Goal: Task Accomplishment & Management: Manage account settings

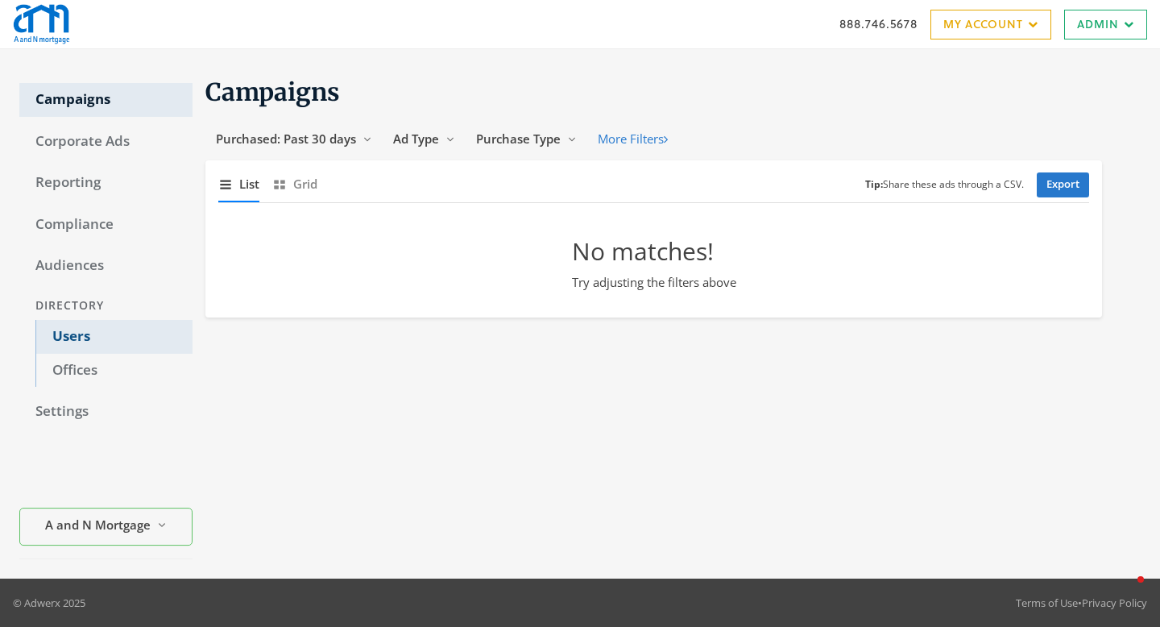
click at [74, 334] on link "Users" at bounding box center [113, 337] width 157 height 34
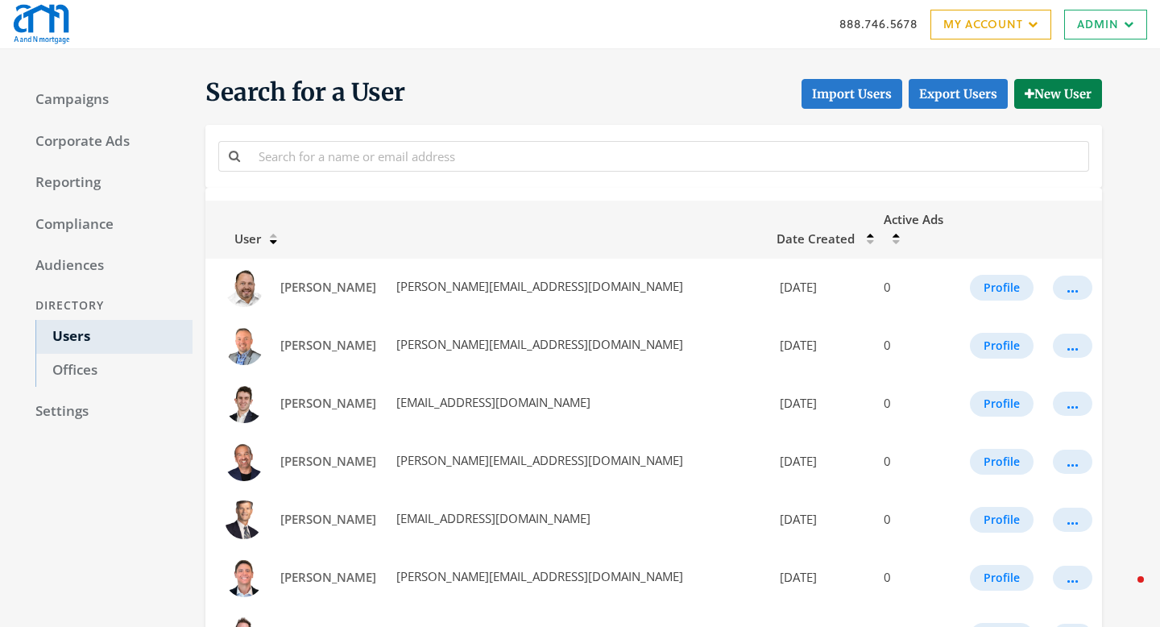
scroll to position [26, 0]
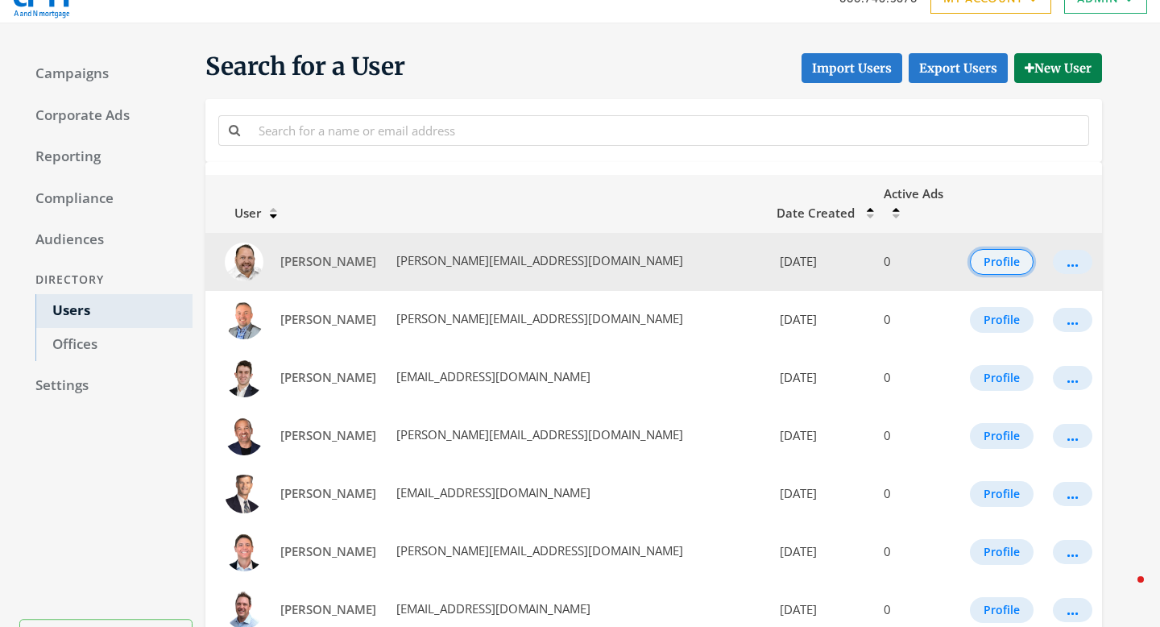
click at [975, 249] on button "Profile" at bounding box center [1002, 262] width 64 height 26
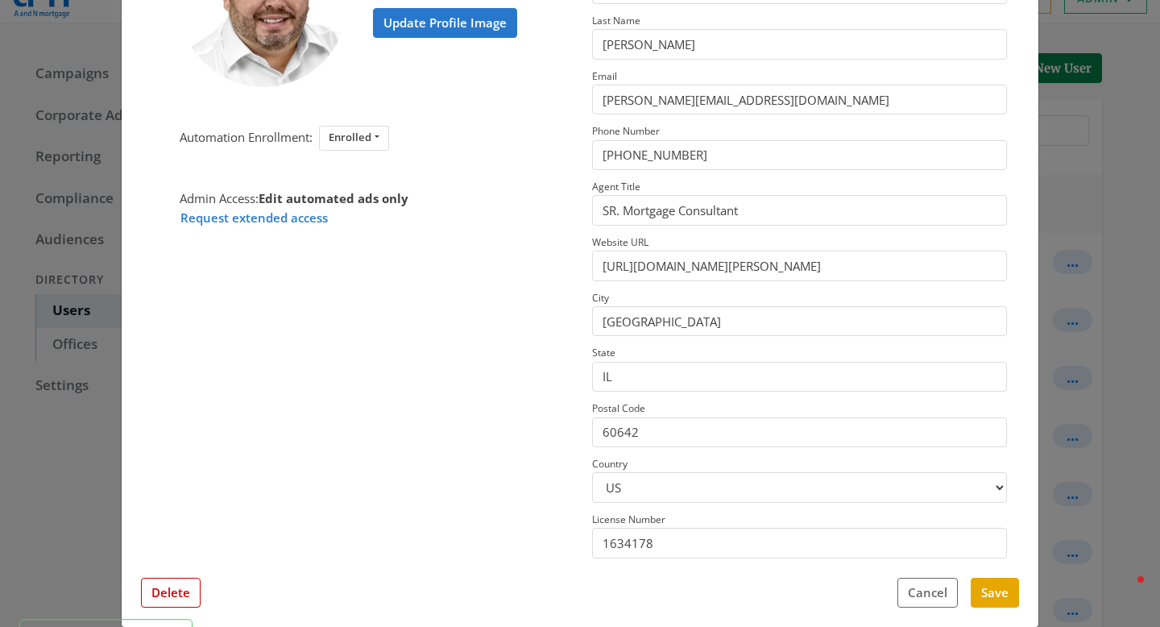
scroll to position [172, 0]
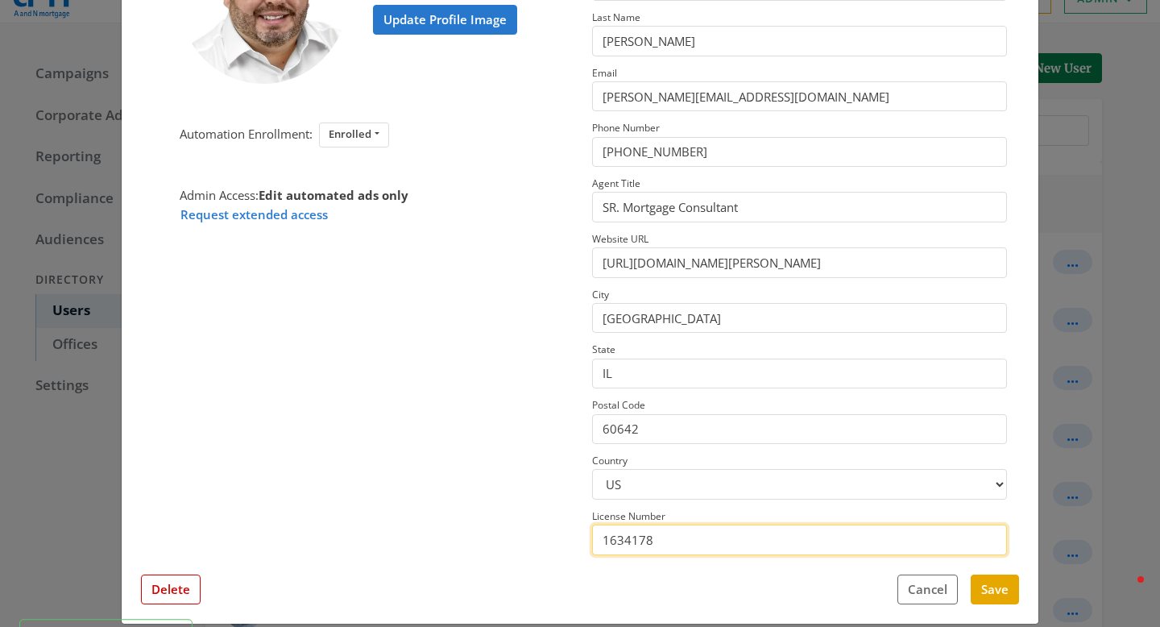
drag, startPoint x: 662, startPoint y: 539, endPoint x: 591, endPoint y: 536, distance: 70.2
click at [591, 536] on section "This profile has field overrides Disable Overrides Only edited fields will over…" at bounding box center [799, 238] width 439 height 645
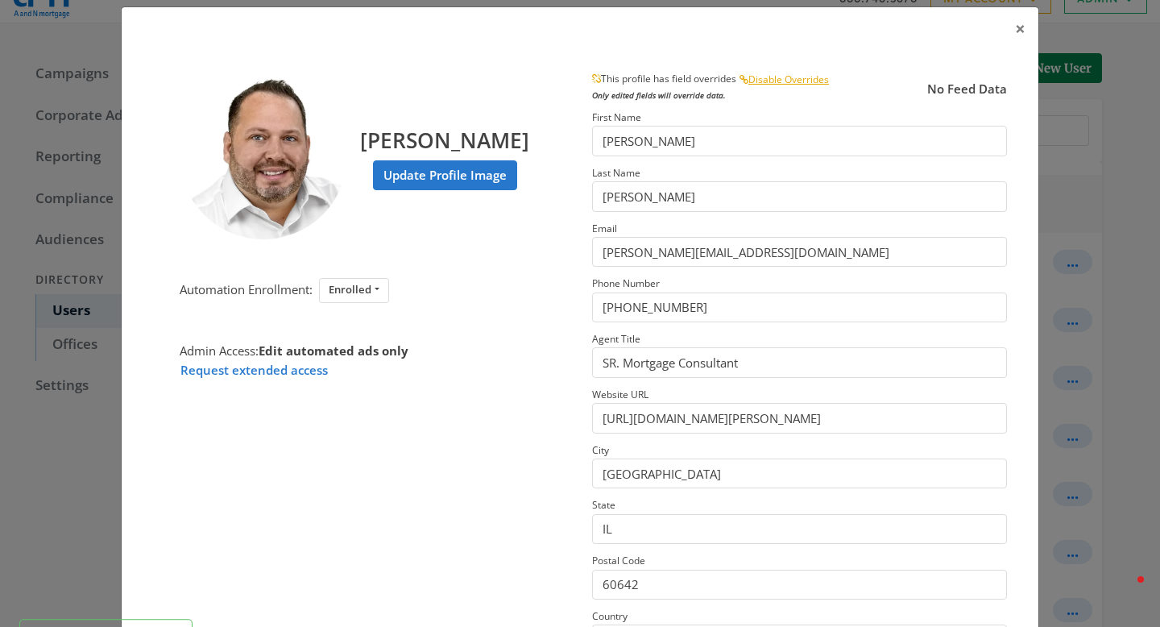
scroll to position [14, 0]
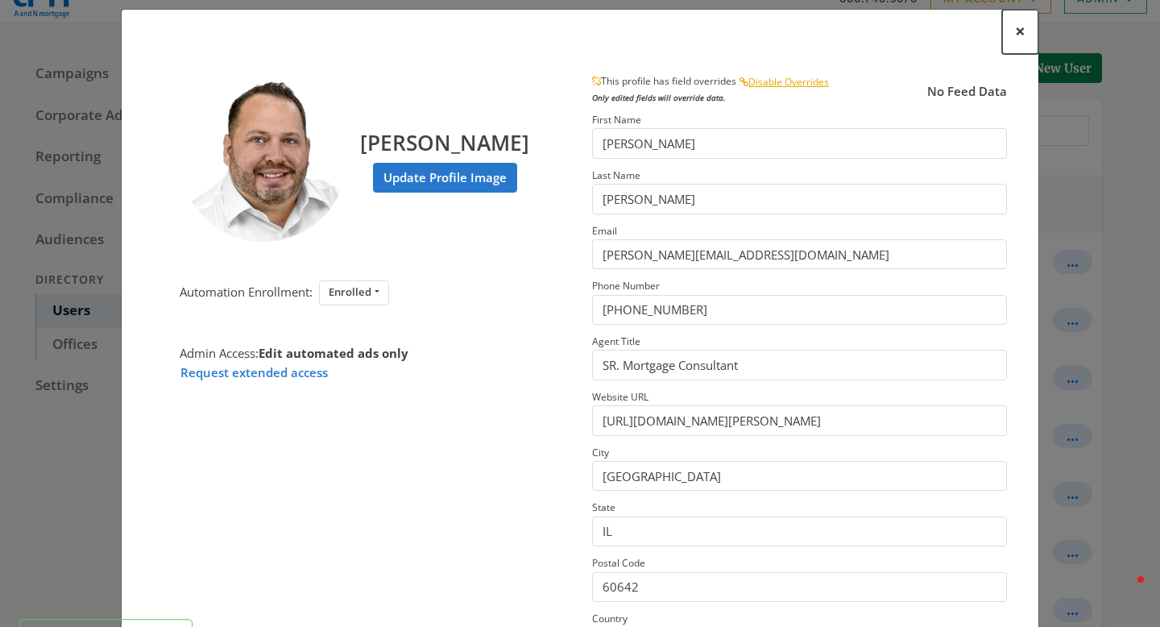
click at [1015, 37] on span "×" at bounding box center [1020, 31] width 10 height 25
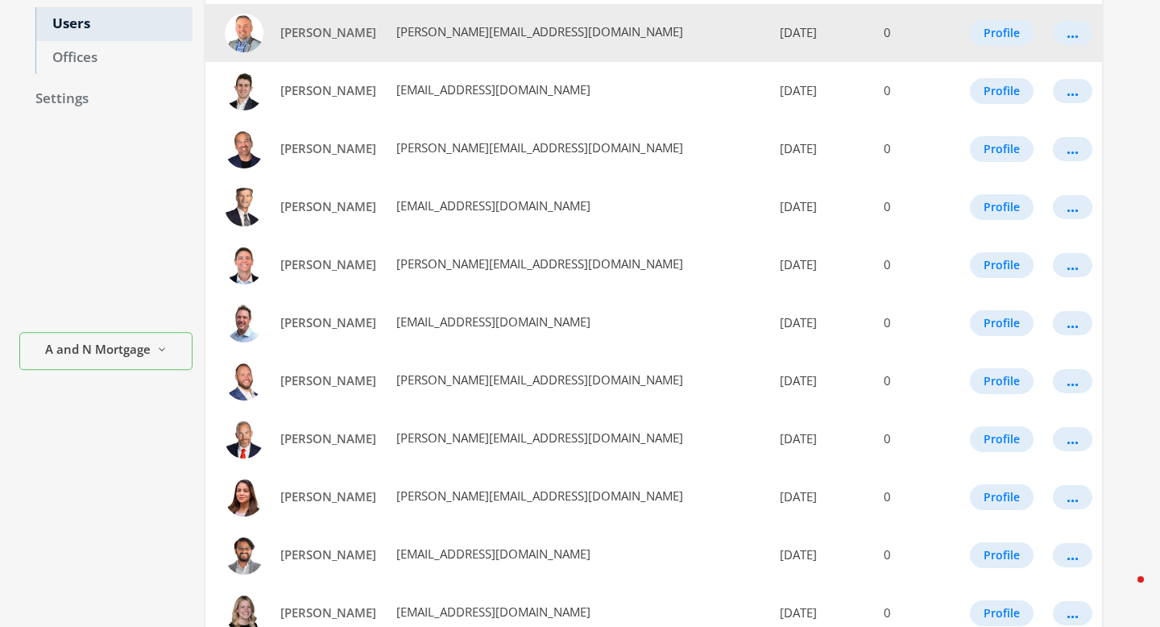
scroll to position [319, 0]
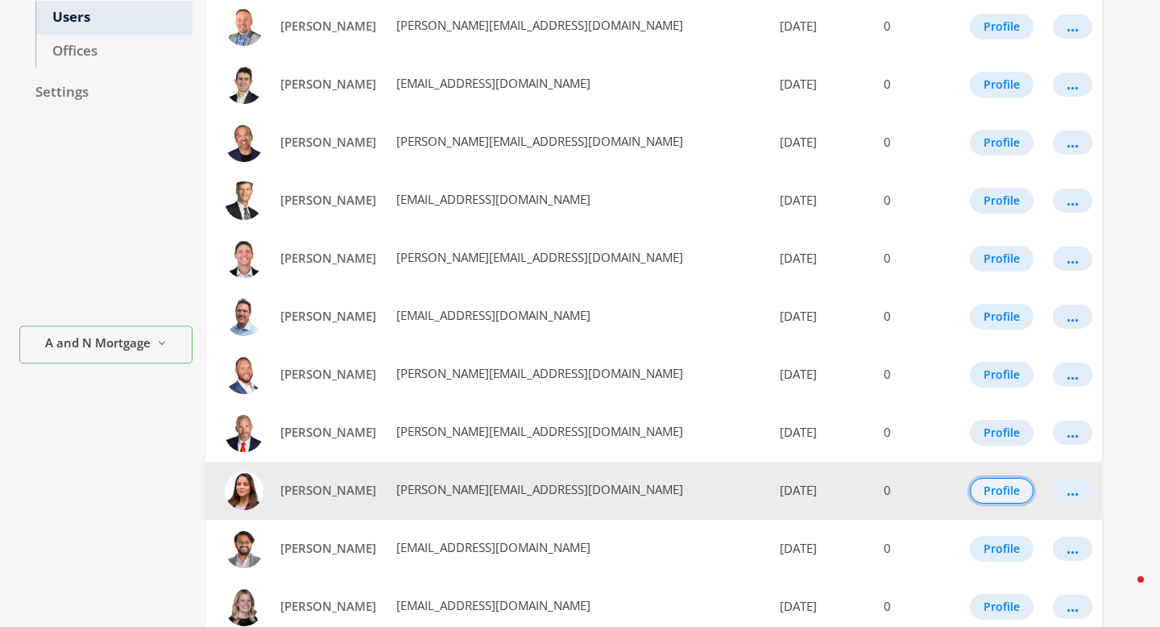
click at [985, 478] on button "Profile" at bounding box center [1002, 491] width 64 height 26
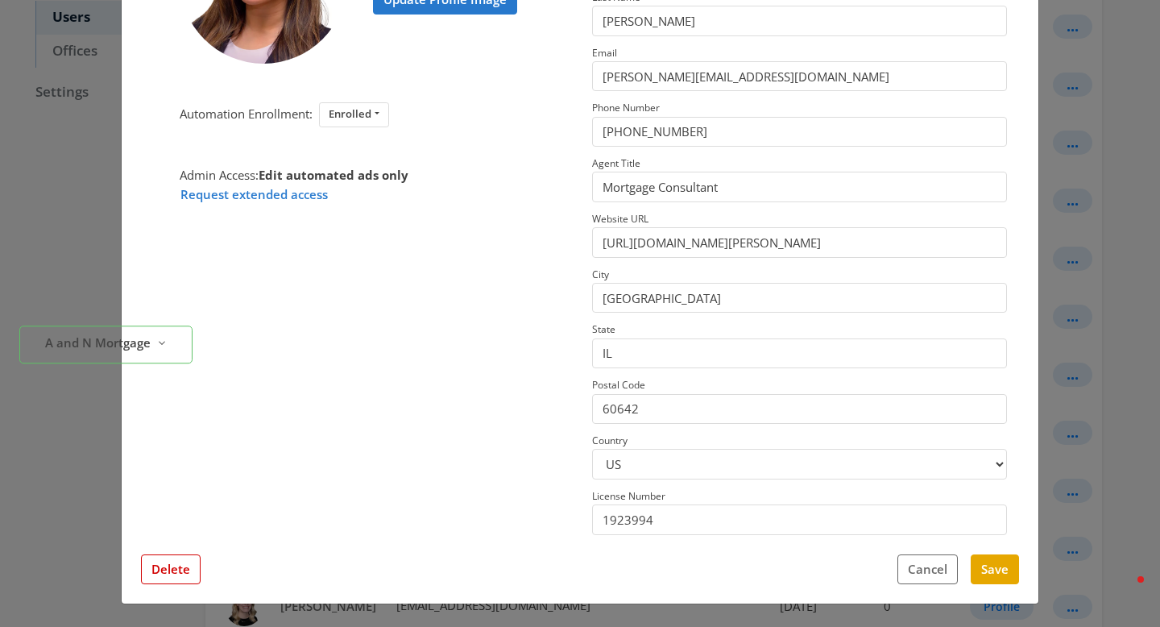
scroll to position [0, 0]
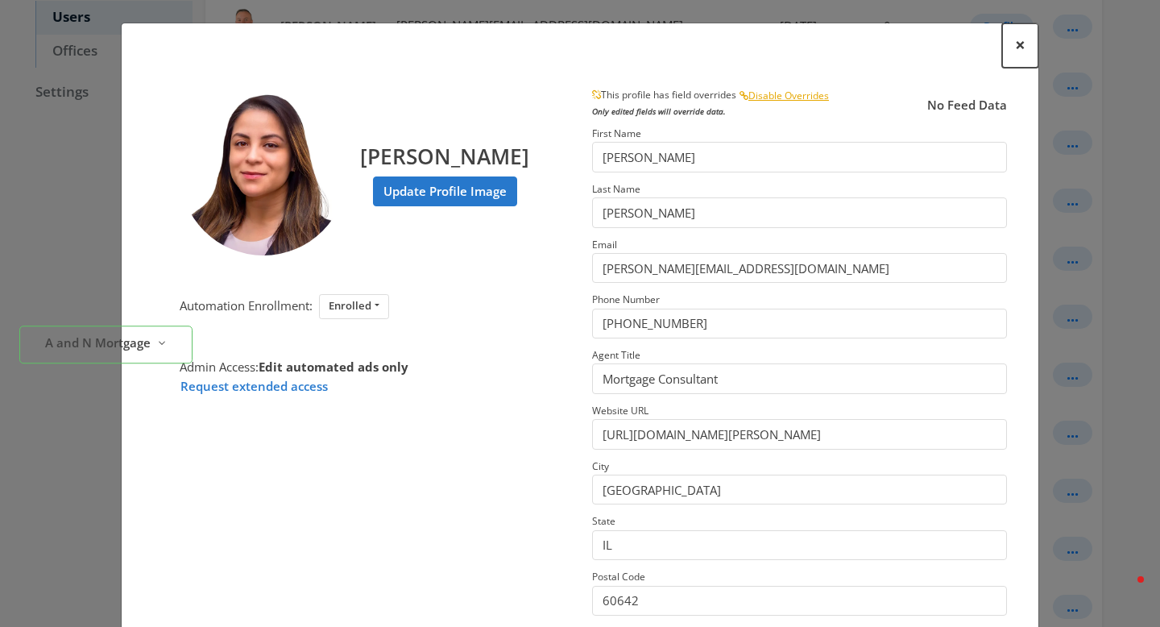
click at [1024, 43] on span "×" at bounding box center [1020, 44] width 10 height 25
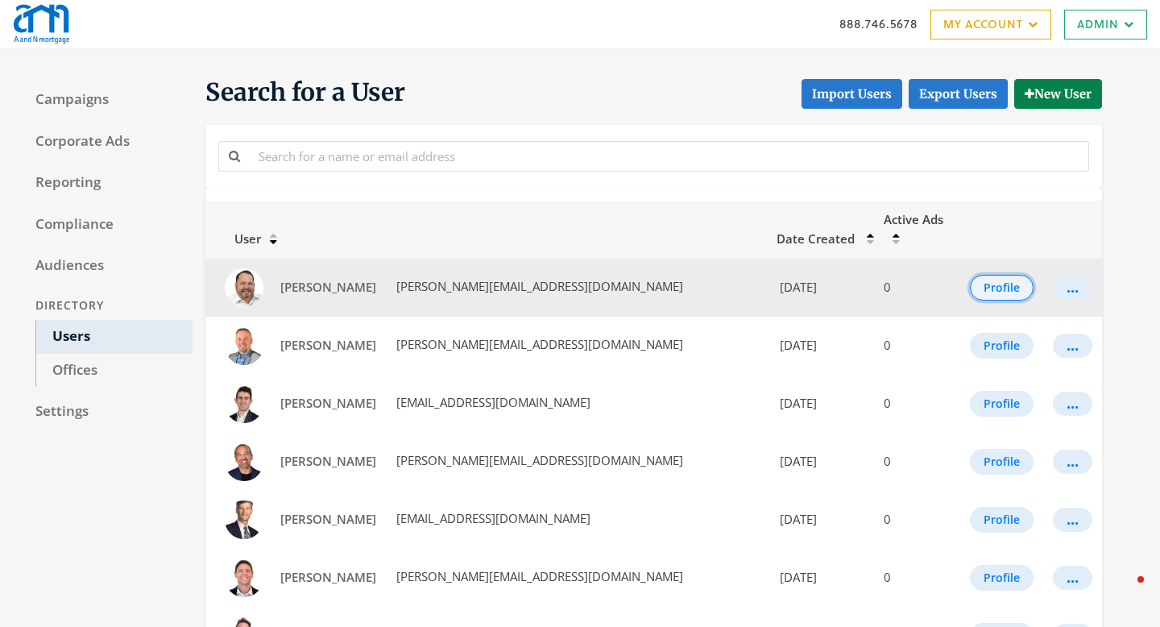
click at [970, 275] on button "Profile" at bounding box center [1002, 288] width 64 height 26
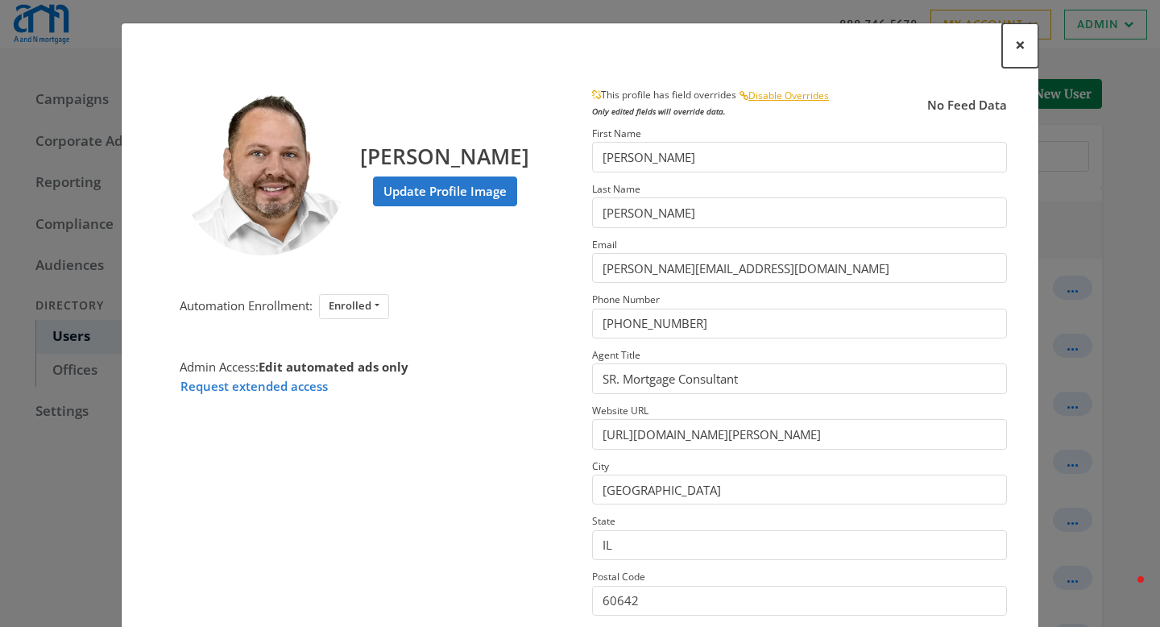
click at [1014, 41] on button "×" at bounding box center [1020, 45] width 36 height 44
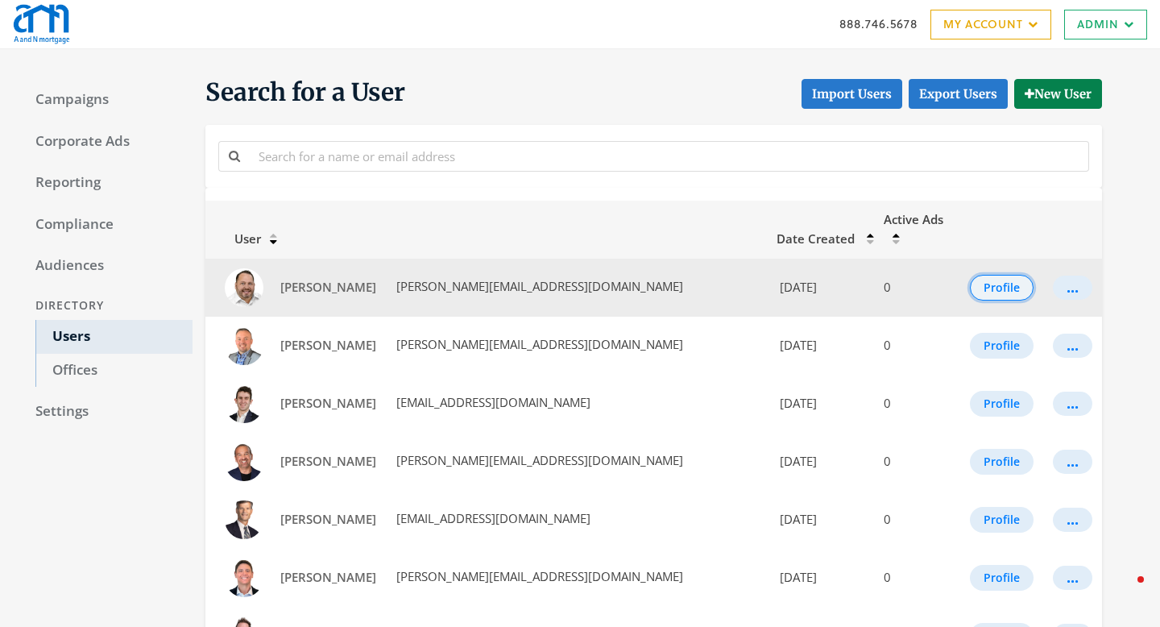
click at [987, 275] on button "Profile" at bounding box center [1002, 288] width 64 height 26
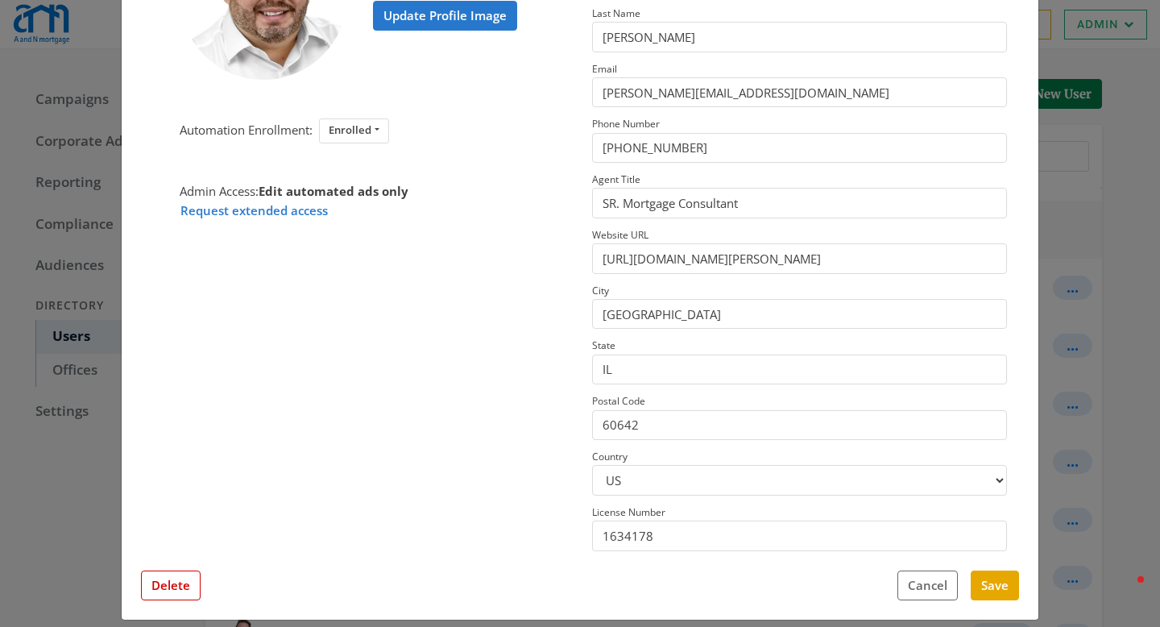
scroll to position [192, 0]
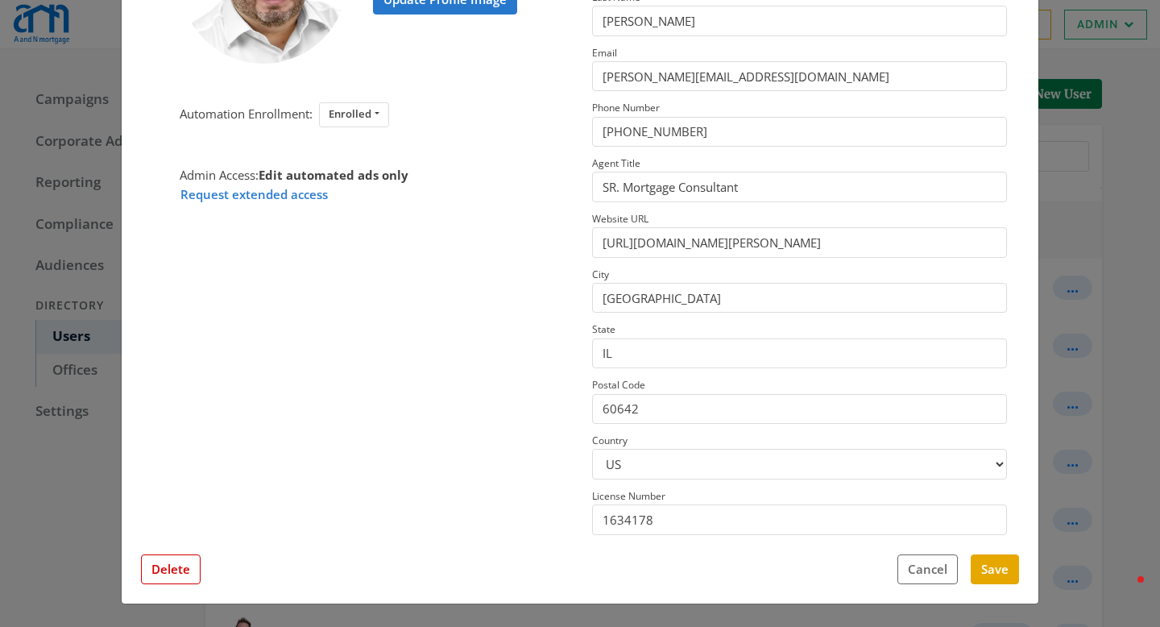
click at [923, 600] on div "Adam Hodge Update Profile Image Automation Enrollment: Enrolled Enrolled Not En…" at bounding box center [580, 240] width 917 height 727
click at [923, 575] on button "Cancel" at bounding box center [928, 569] width 60 height 30
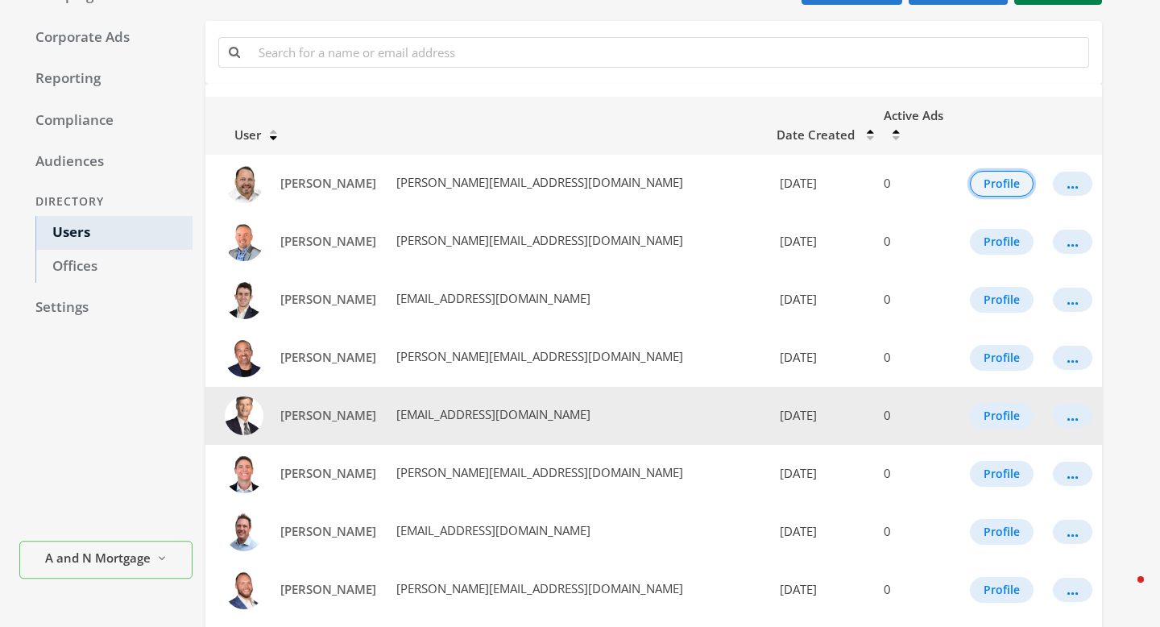
scroll to position [122, 0]
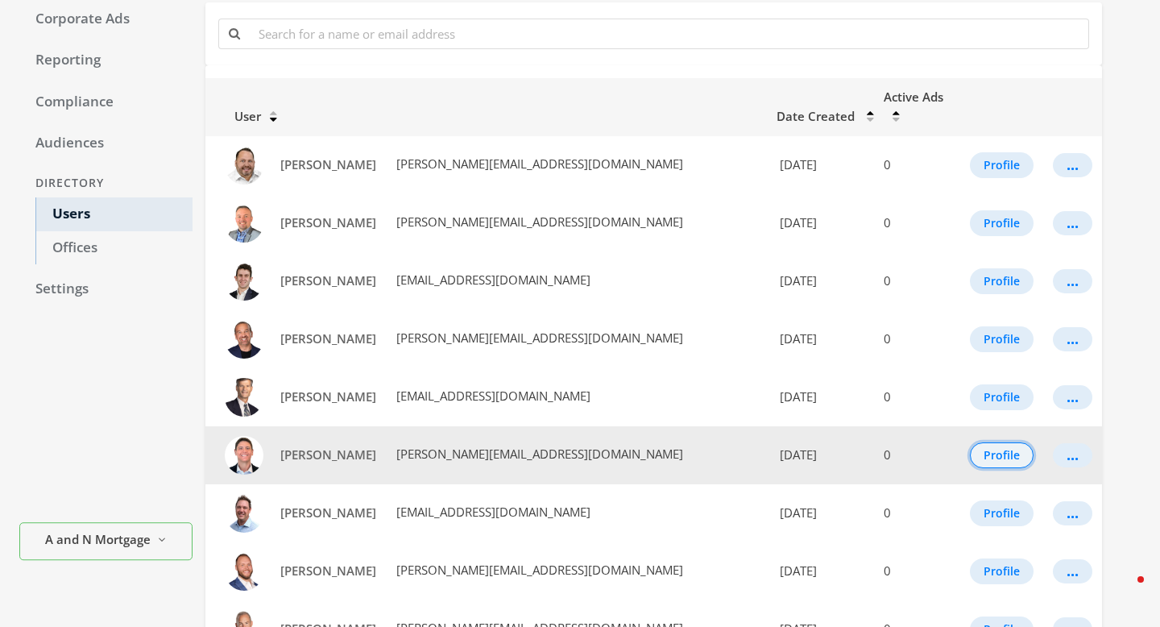
click at [970, 446] on button "Profile" at bounding box center [1002, 455] width 64 height 26
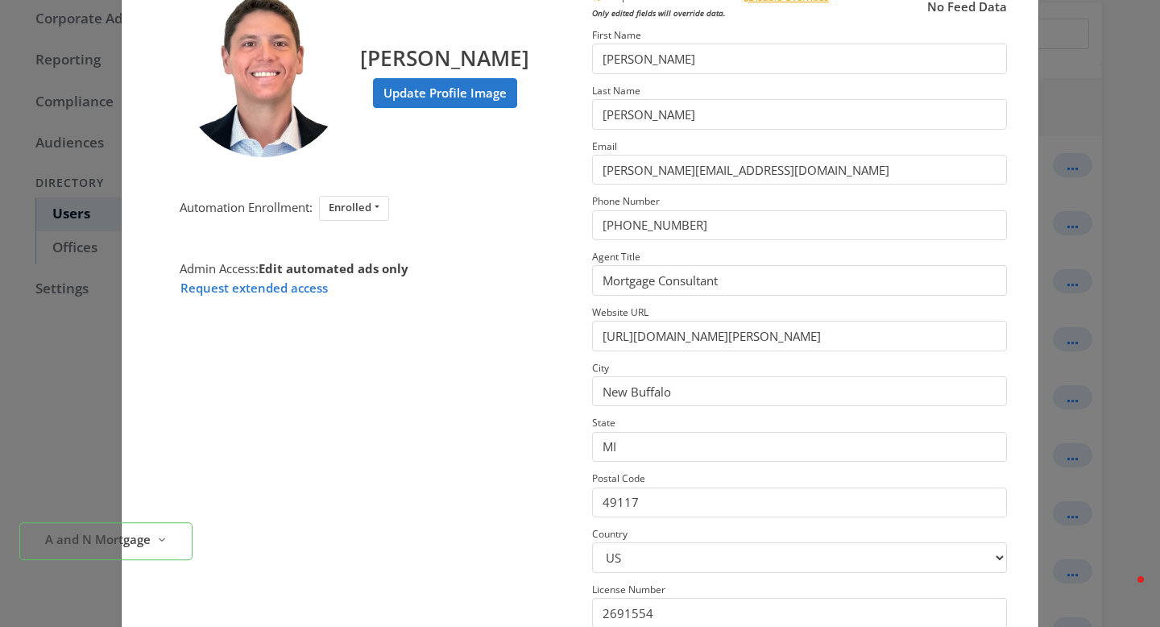
scroll to position [102, 0]
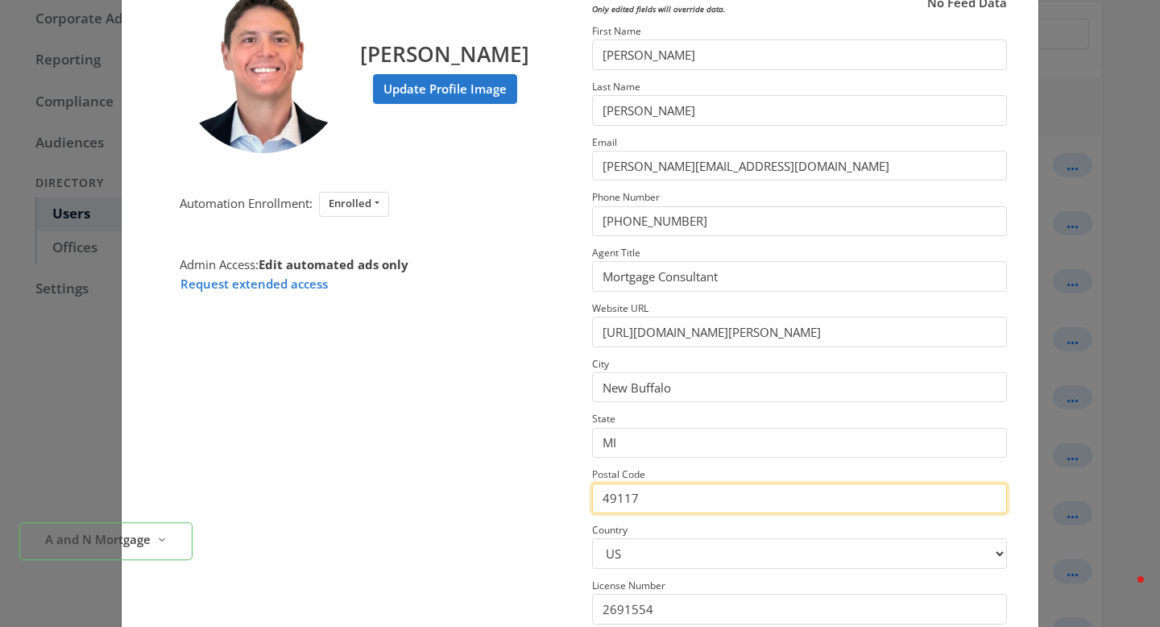
drag, startPoint x: 663, startPoint y: 503, endPoint x: 593, endPoint y: 371, distance: 149.6
click at [593, 371] on section "This profile has field overrides Disable Overrides Only edited fields will over…" at bounding box center [799, 307] width 439 height 645
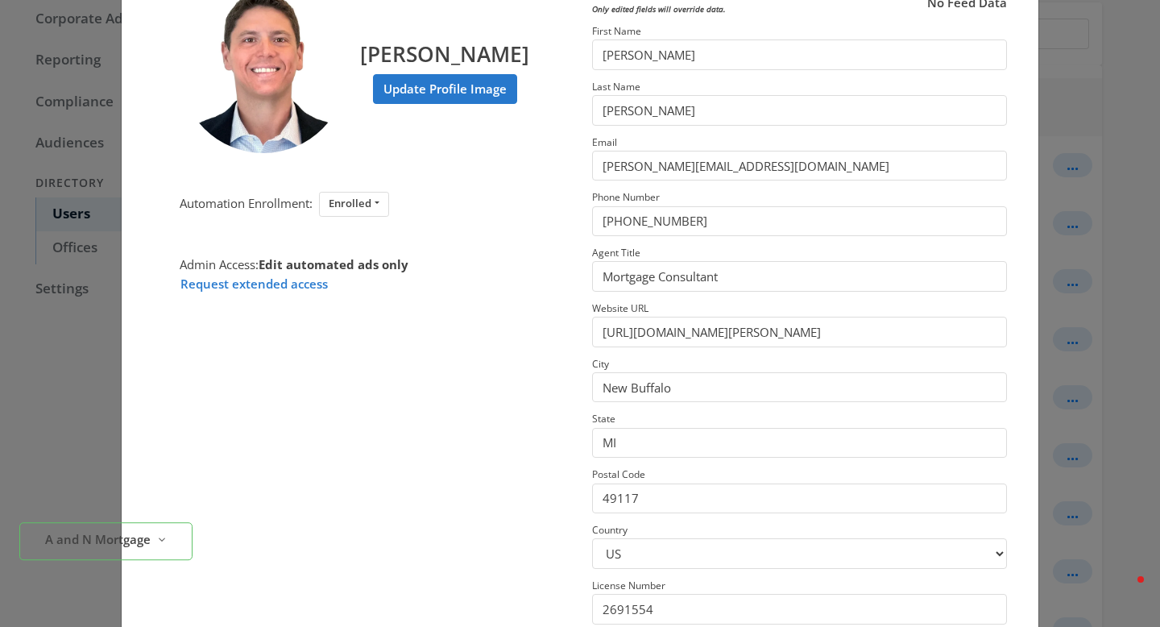
click at [559, 392] on section "Billy Breen Update Profile Image Automation Enrollment: Enrolled Enrolled Not E…" at bounding box center [360, 307] width 439 height 645
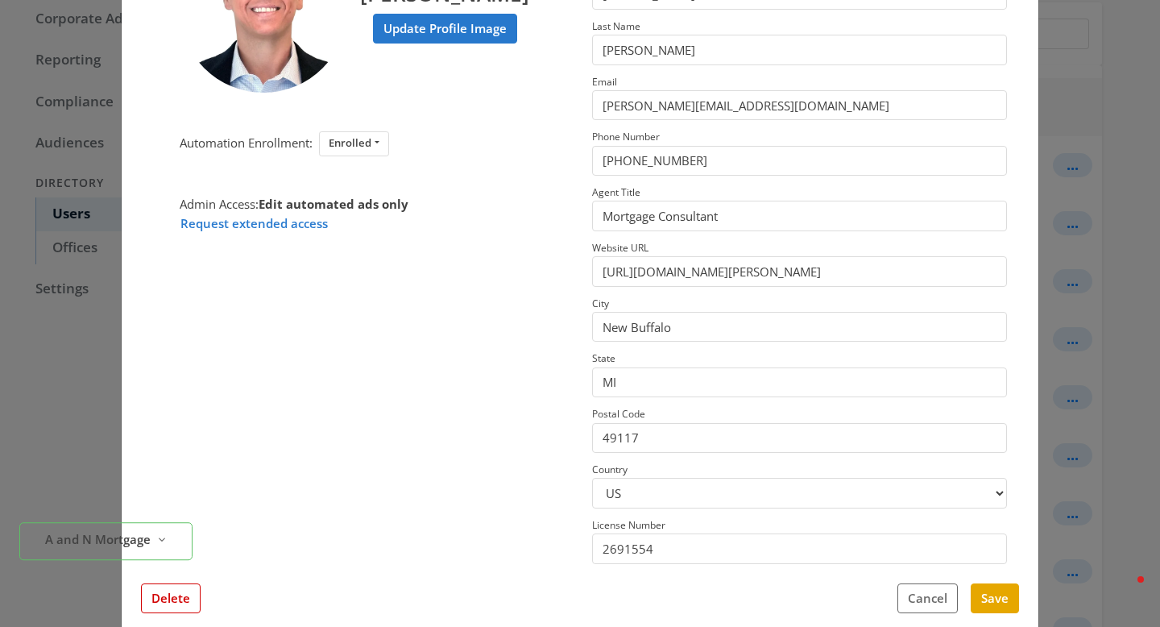
scroll to position [100, 0]
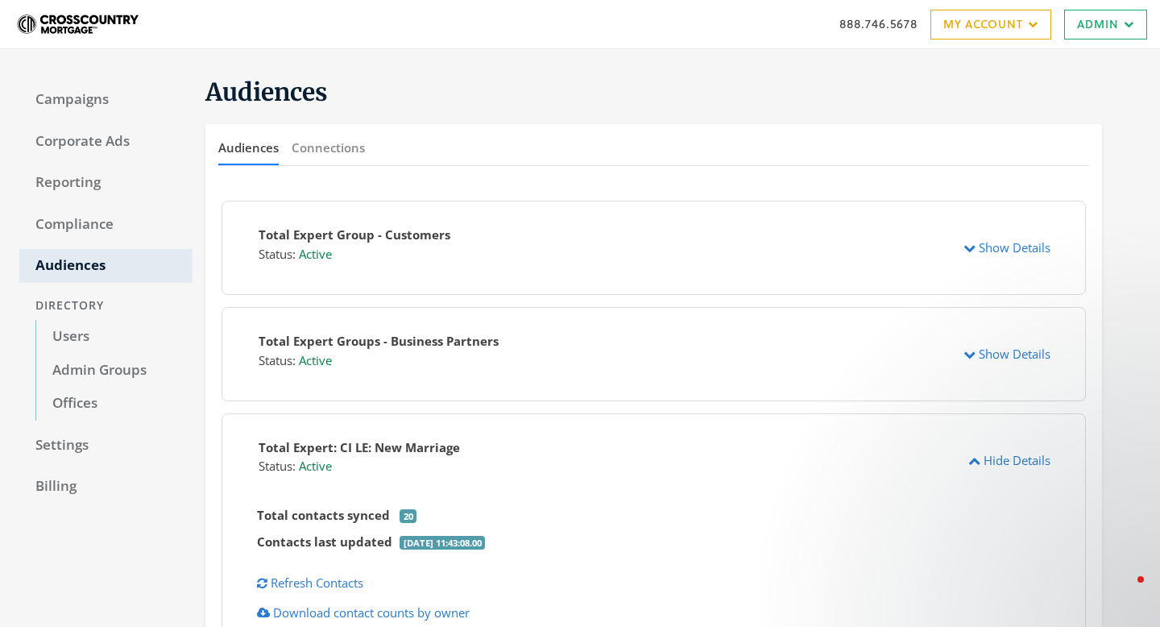
scroll to position [626, 0]
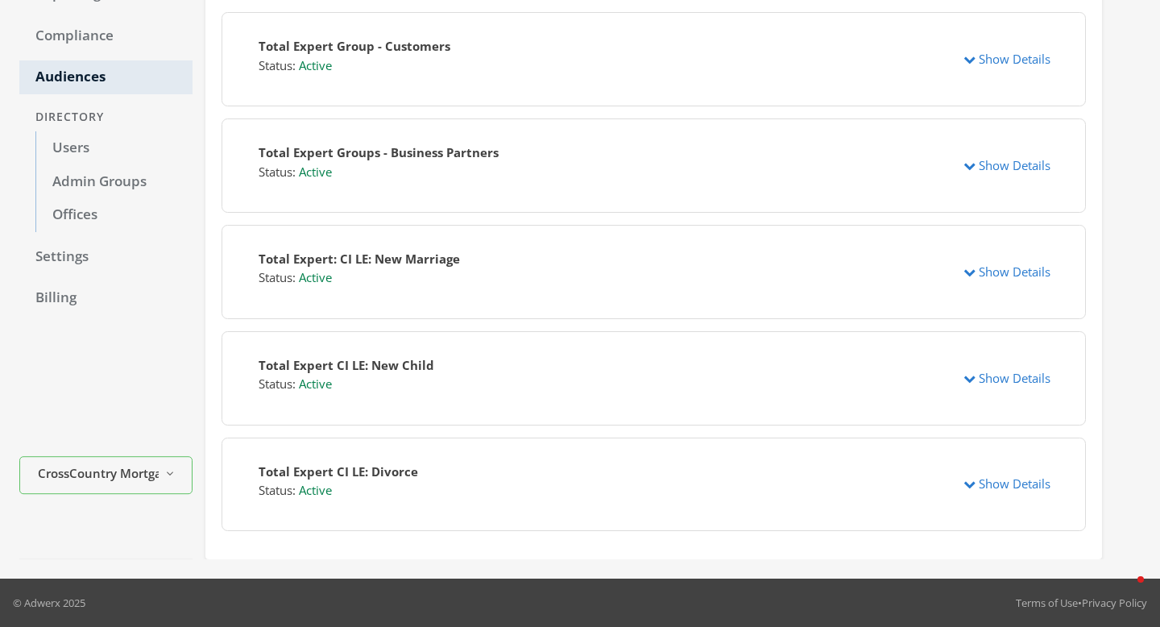
scroll to position [189, 0]
click at [977, 166] on button "Show Details" at bounding box center [1007, 166] width 108 height 30
